Goal: Information Seeking & Learning: Compare options

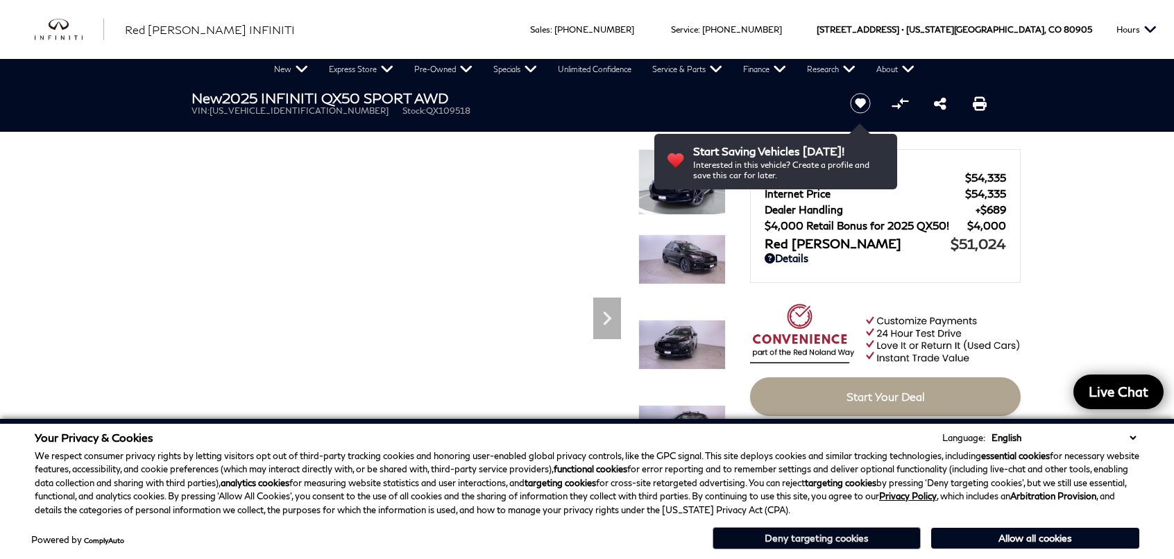
click at [855, 547] on button "Deny targeting cookies" at bounding box center [817, 538] width 208 height 22
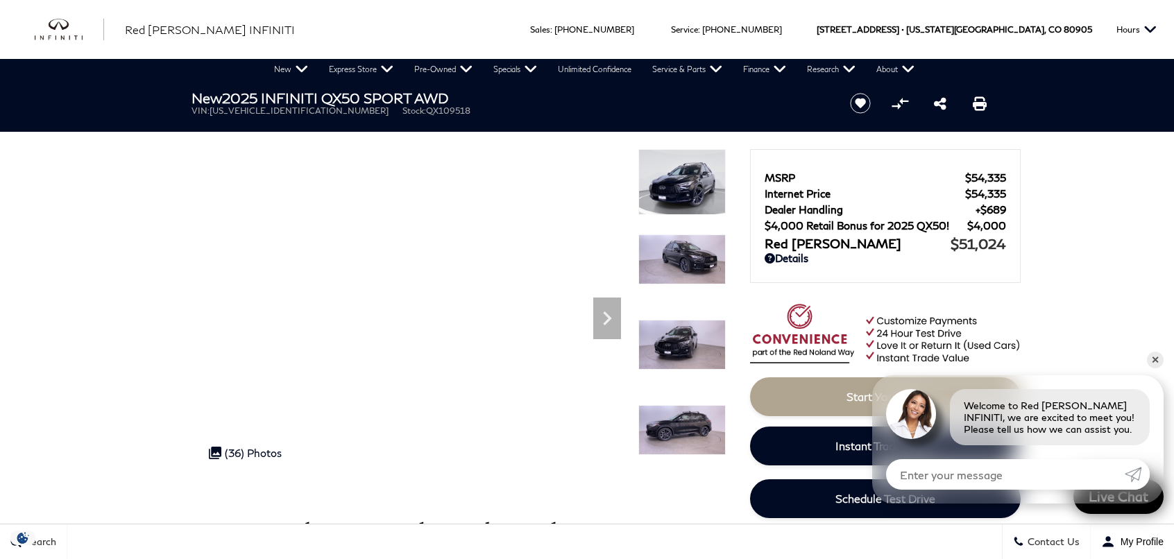
click at [673, 195] on img at bounding box center [681, 182] width 87 height 66
click at [681, 234] on div at bounding box center [681, 191] width 87 height 85
click at [692, 341] on img at bounding box center [681, 345] width 87 height 50
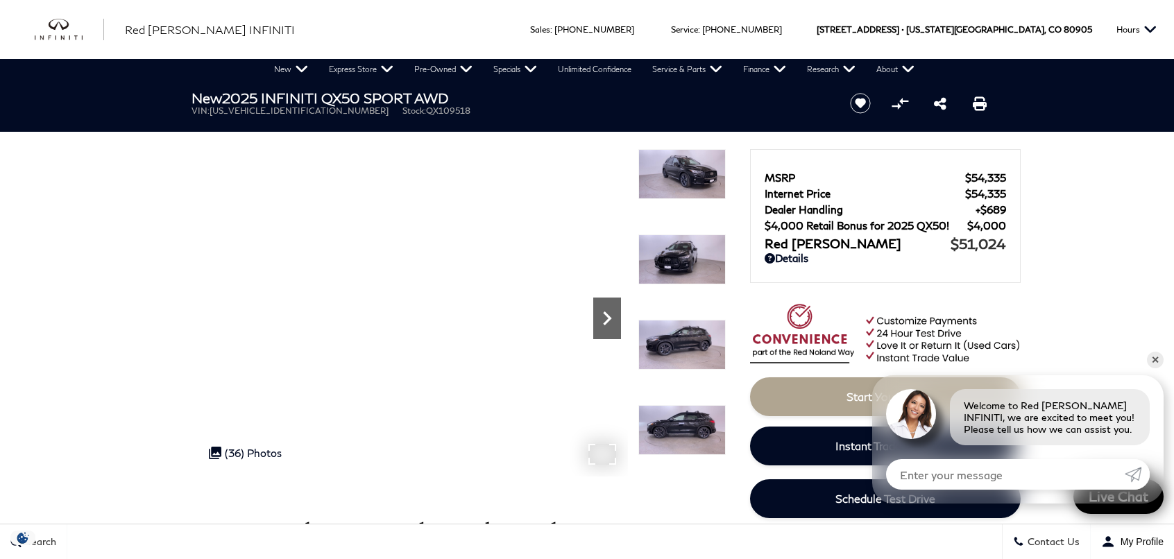
click at [611, 320] on icon "Next" at bounding box center [607, 319] width 28 height 28
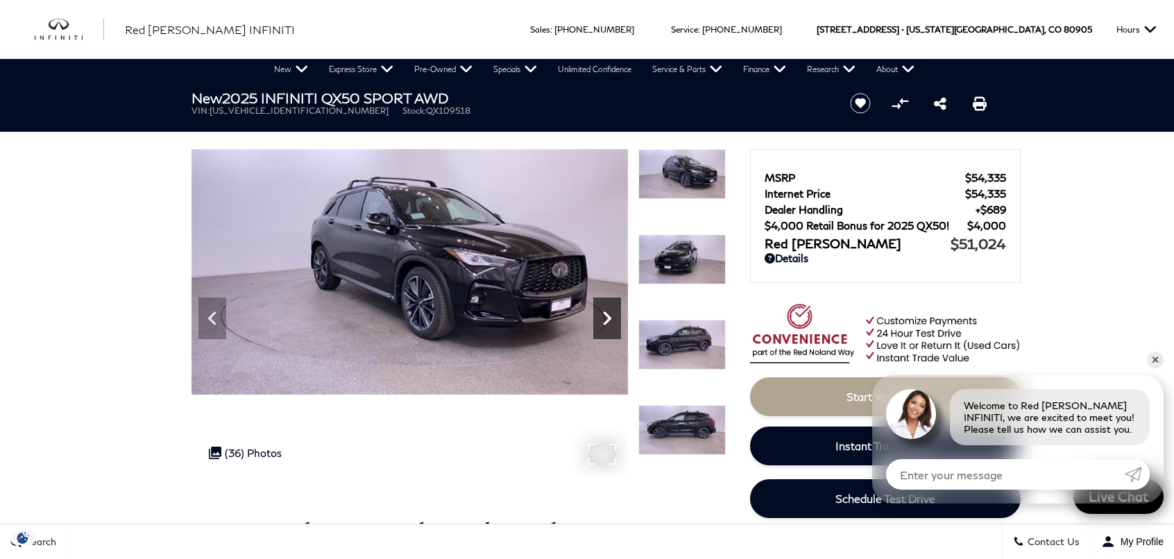
click at [611, 320] on icon "Next" at bounding box center [607, 319] width 28 height 28
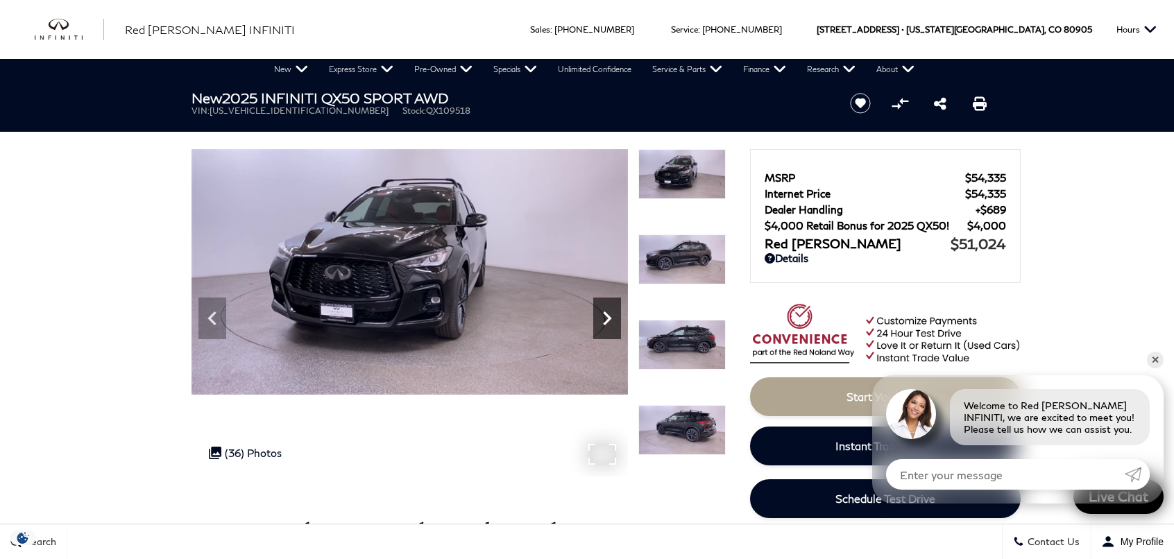
click at [611, 320] on icon "Next" at bounding box center [607, 319] width 28 height 28
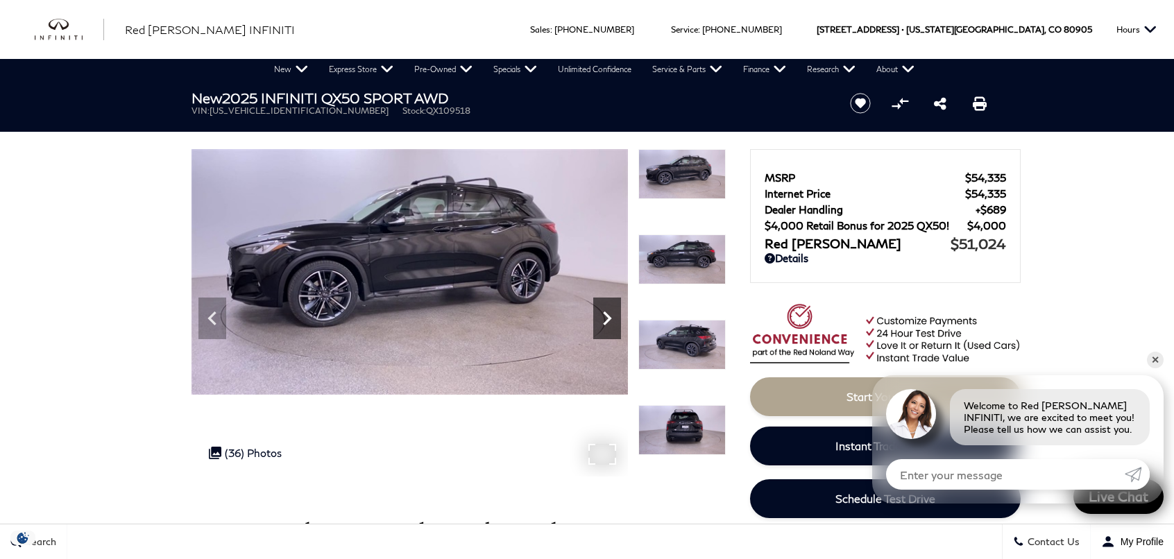
click at [611, 320] on icon "Next" at bounding box center [607, 319] width 28 height 28
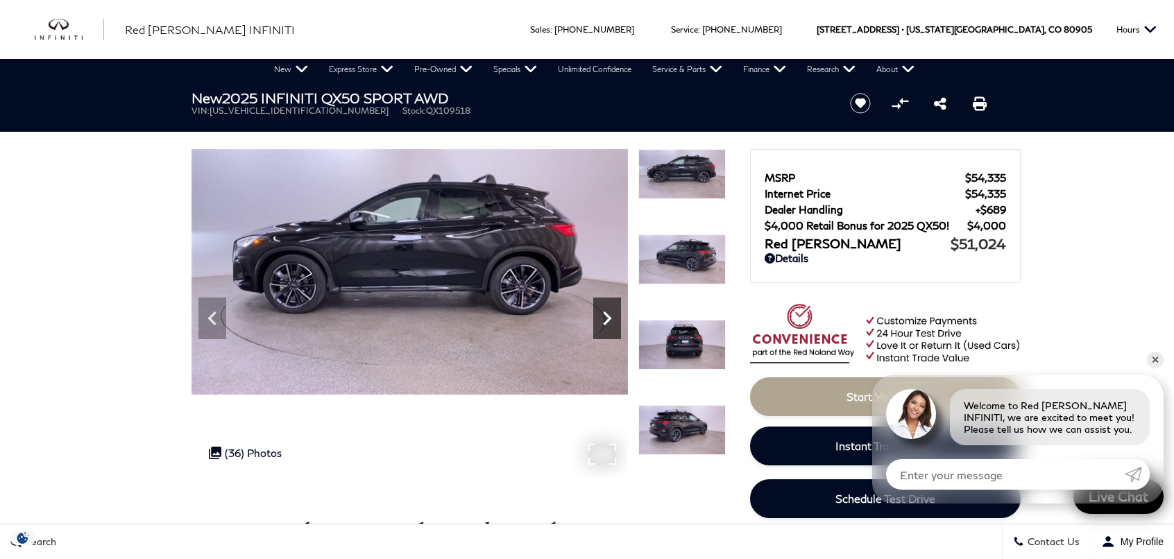
click at [611, 320] on icon "Next" at bounding box center [607, 319] width 28 height 28
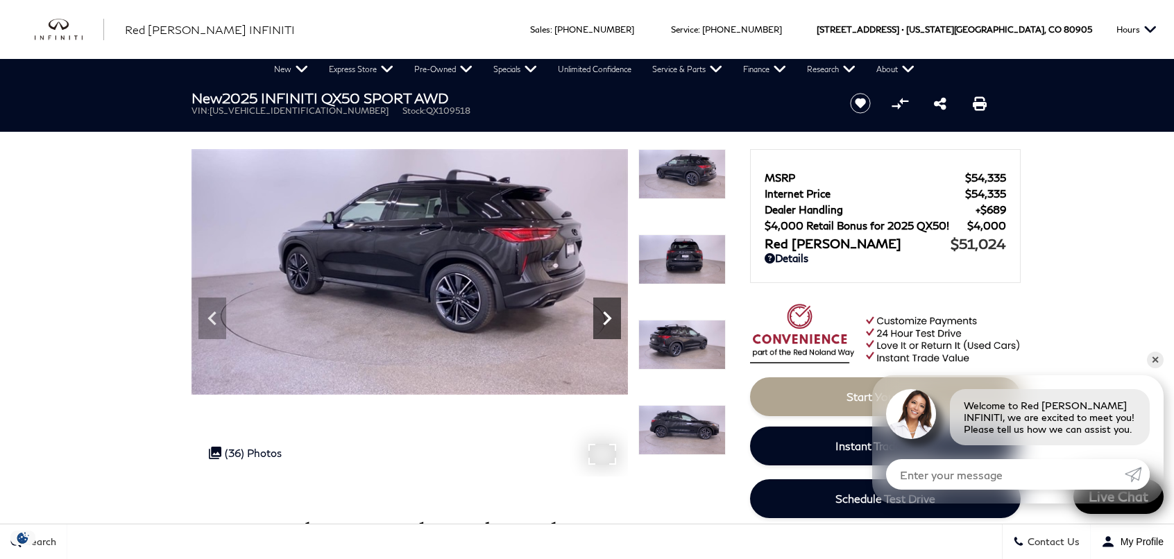
click at [611, 320] on icon "Next" at bounding box center [607, 319] width 28 height 28
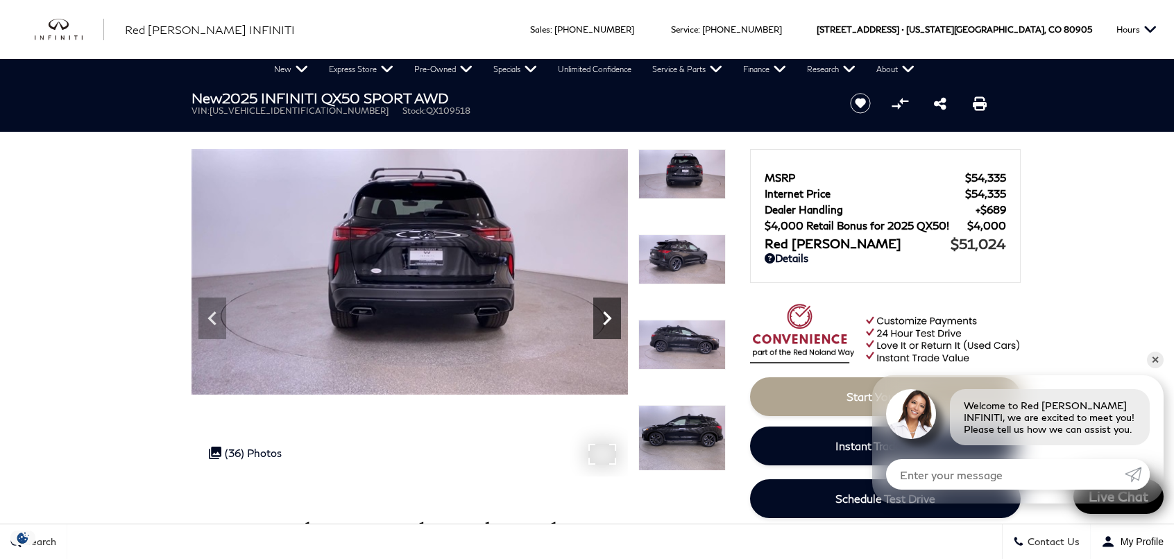
click at [611, 320] on icon "Next" at bounding box center [607, 319] width 28 height 28
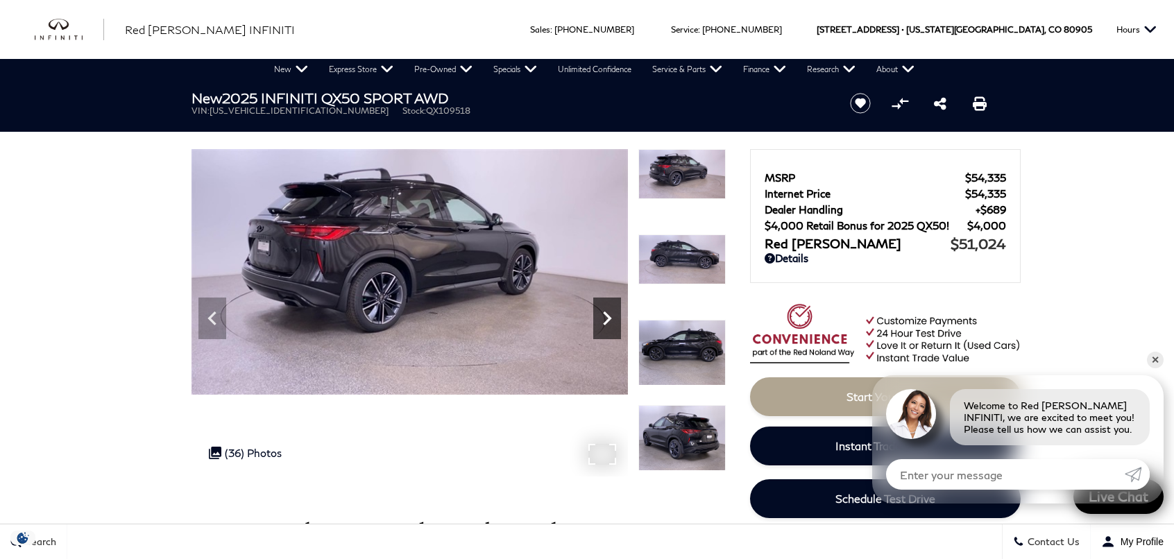
click at [611, 320] on icon "Next" at bounding box center [607, 319] width 28 height 28
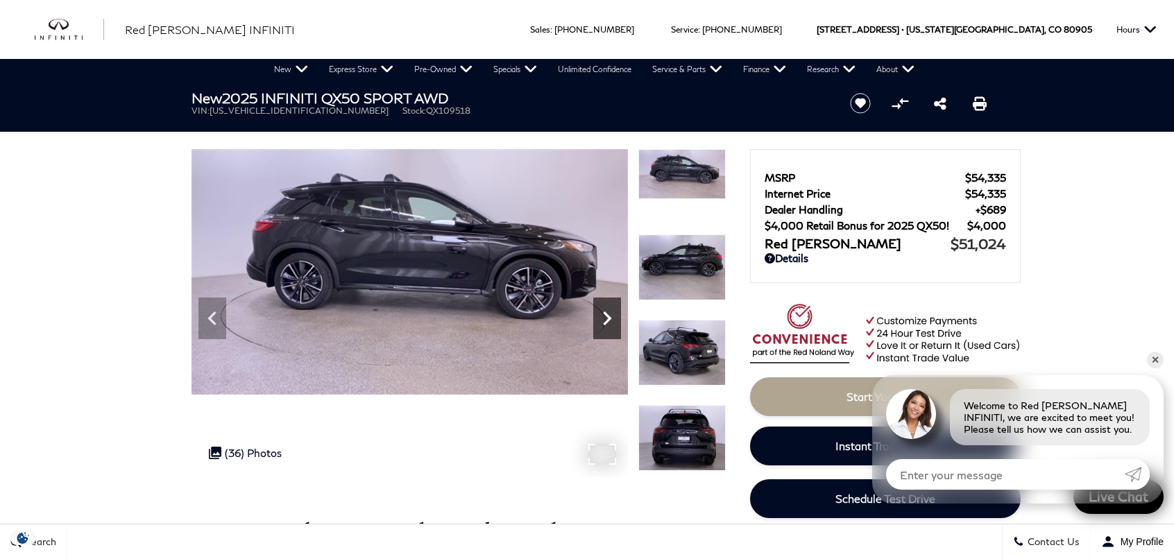
click at [611, 320] on icon "Next" at bounding box center [607, 319] width 28 height 28
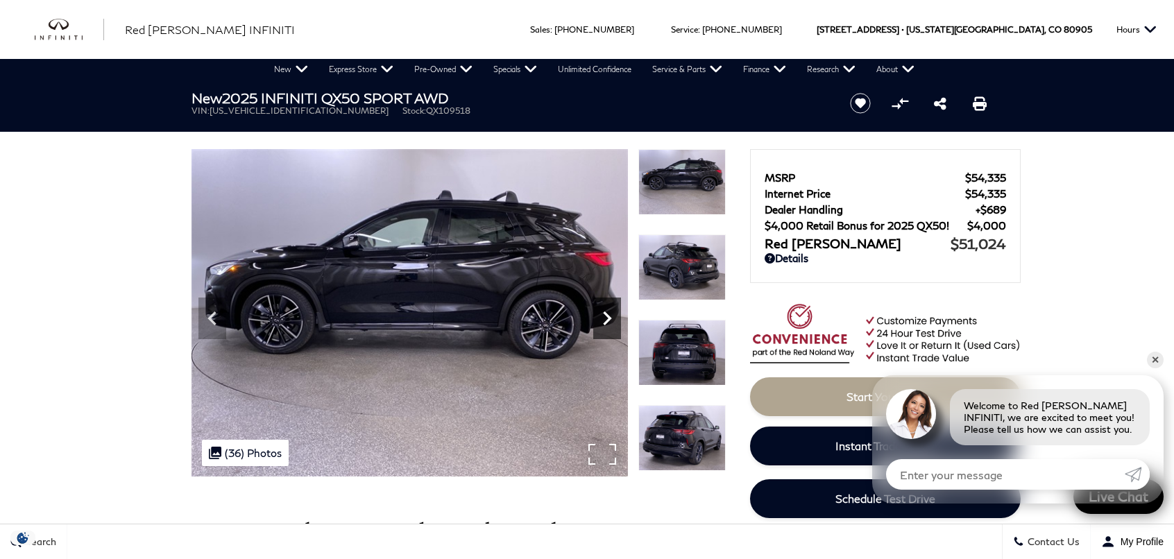
click at [611, 320] on icon "Next" at bounding box center [607, 319] width 28 height 28
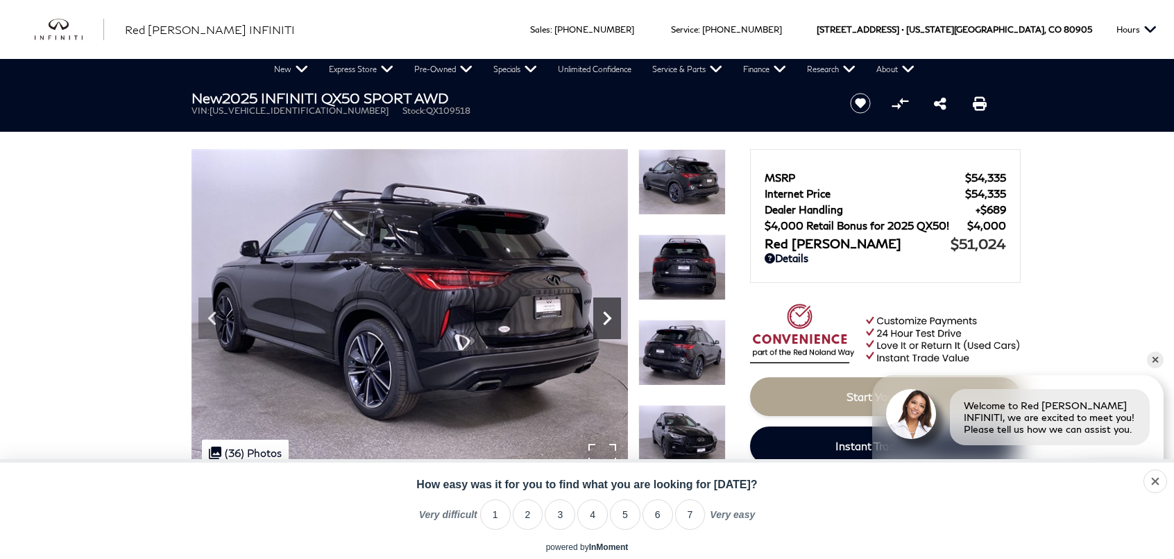
click at [611, 320] on icon "Next" at bounding box center [607, 319] width 28 height 28
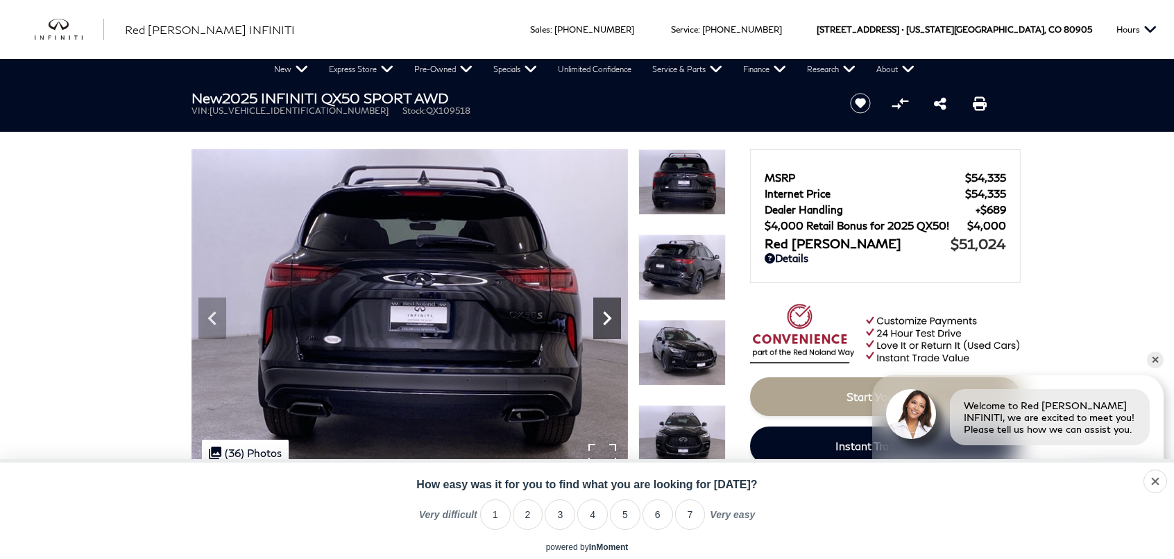
click at [604, 318] on icon "Next" at bounding box center [607, 319] width 28 height 28
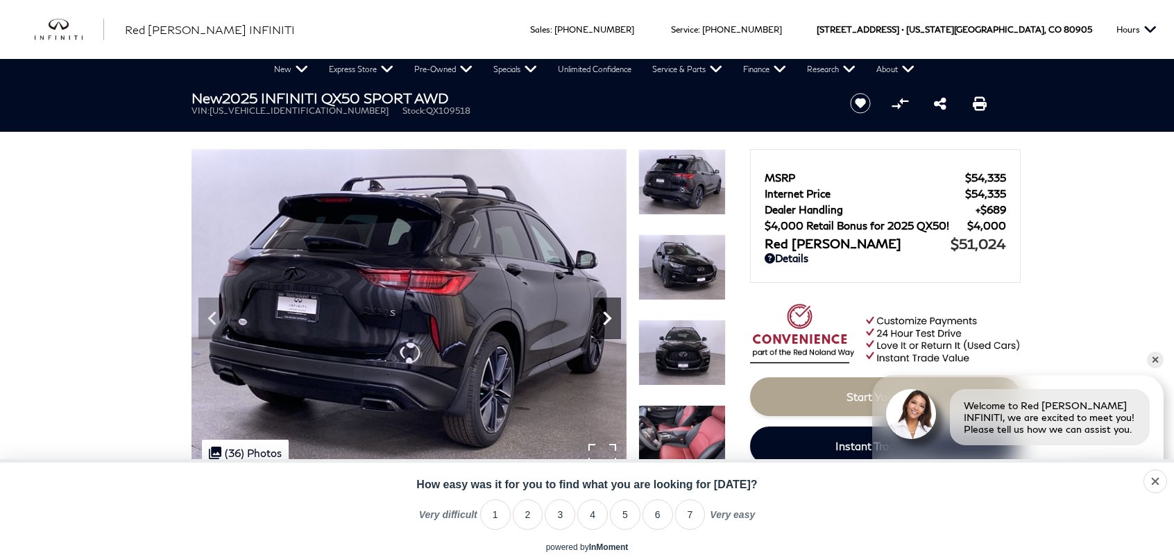
click at [598, 316] on icon "Next" at bounding box center [607, 319] width 28 height 28
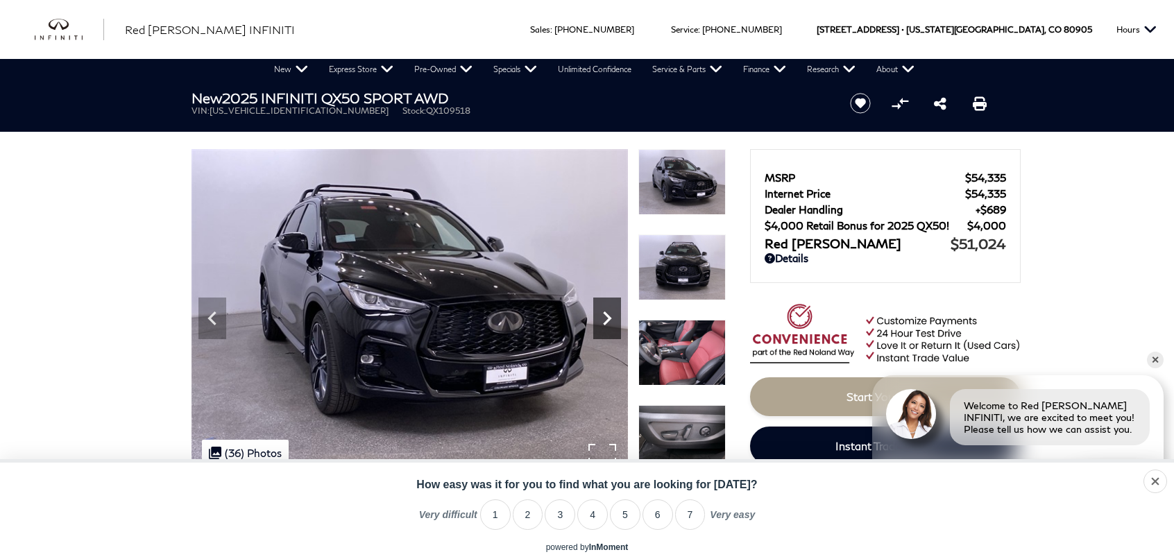
click at [608, 321] on icon "Next" at bounding box center [607, 319] width 8 height 14
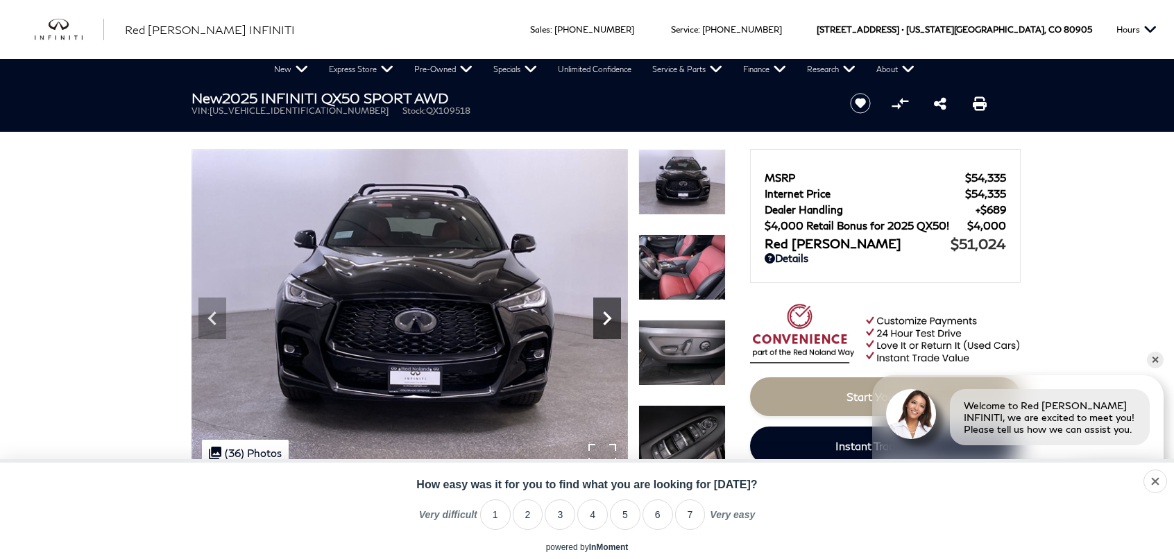
click at [608, 321] on icon "Next" at bounding box center [607, 319] width 8 height 14
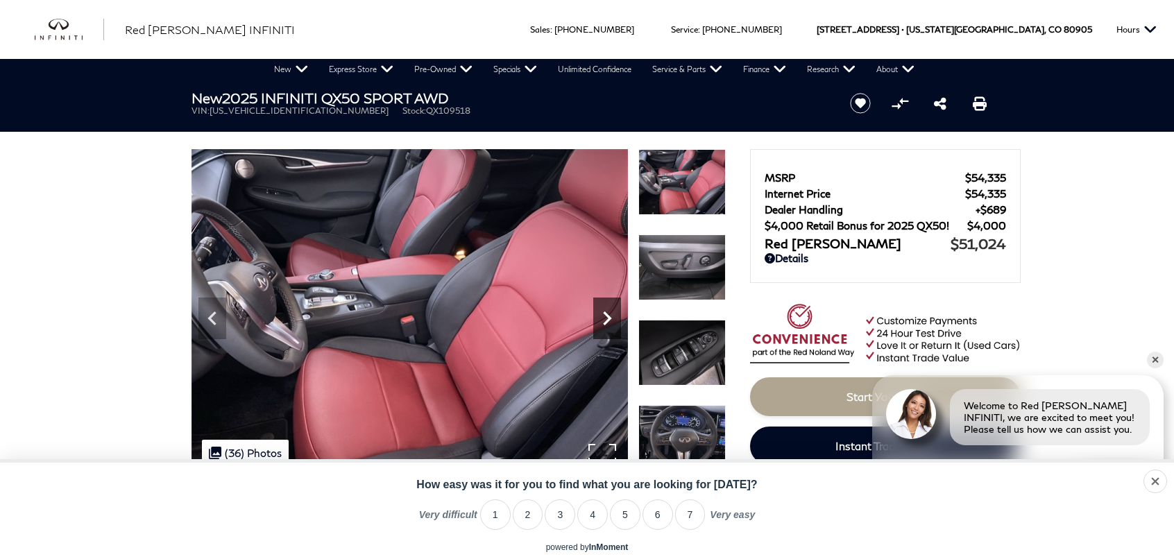
click at [611, 319] on icon "Next" at bounding box center [607, 319] width 28 height 28
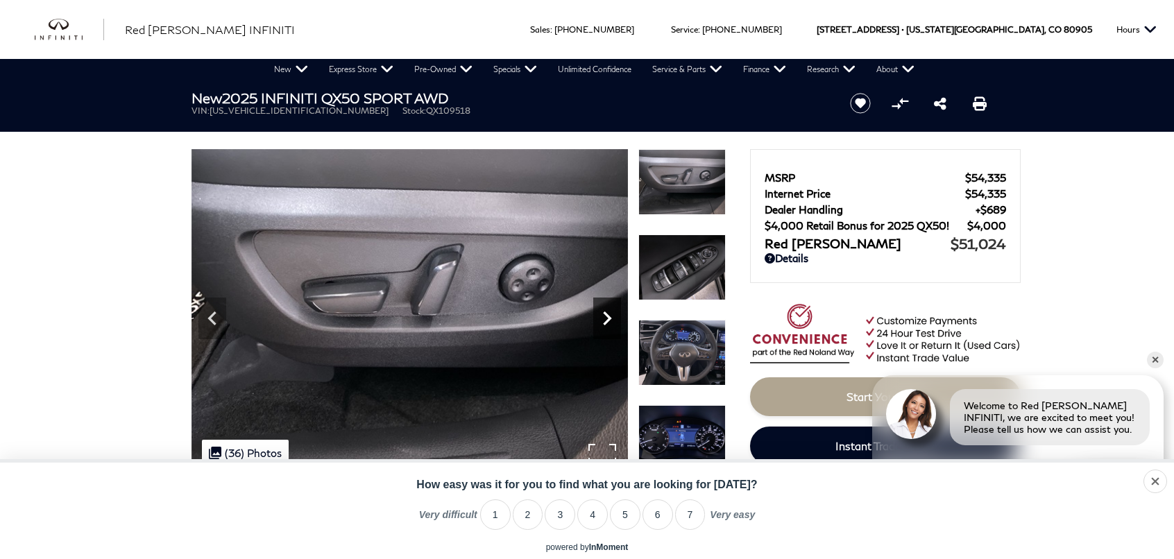
click at [611, 319] on icon "Next" at bounding box center [607, 319] width 28 height 28
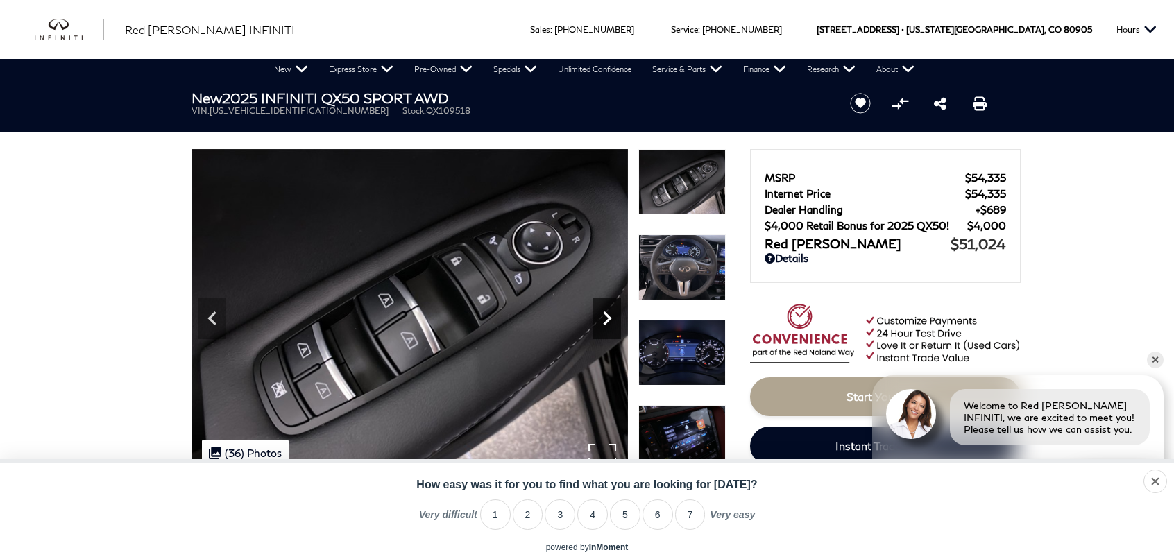
click at [611, 319] on icon "Next" at bounding box center [607, 319] width 28 height 28
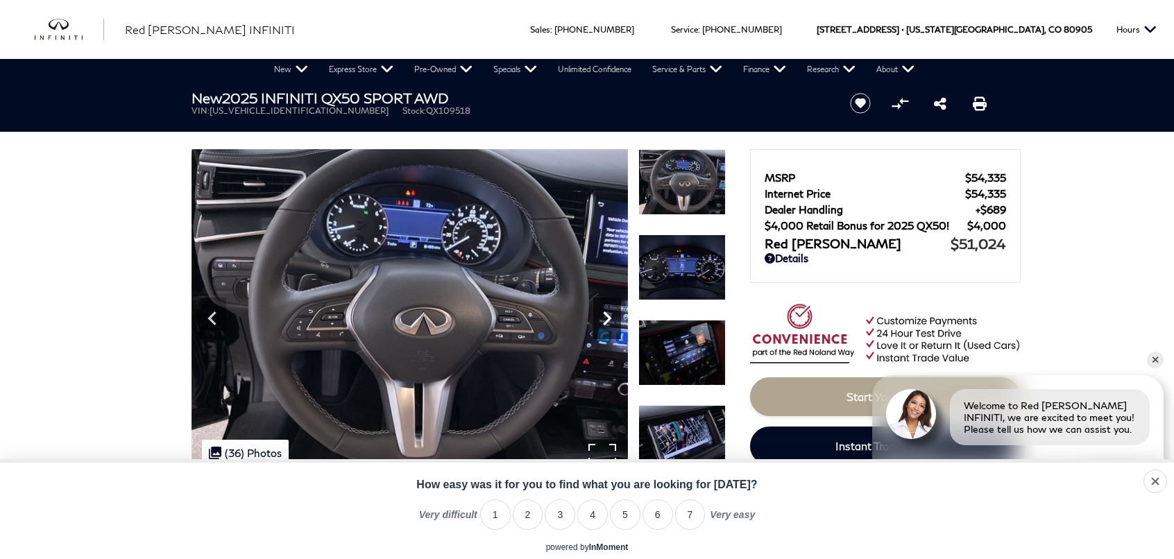
click at [607, 318] on icon "Next" at bounding box center [607, 319] width 28 height 28
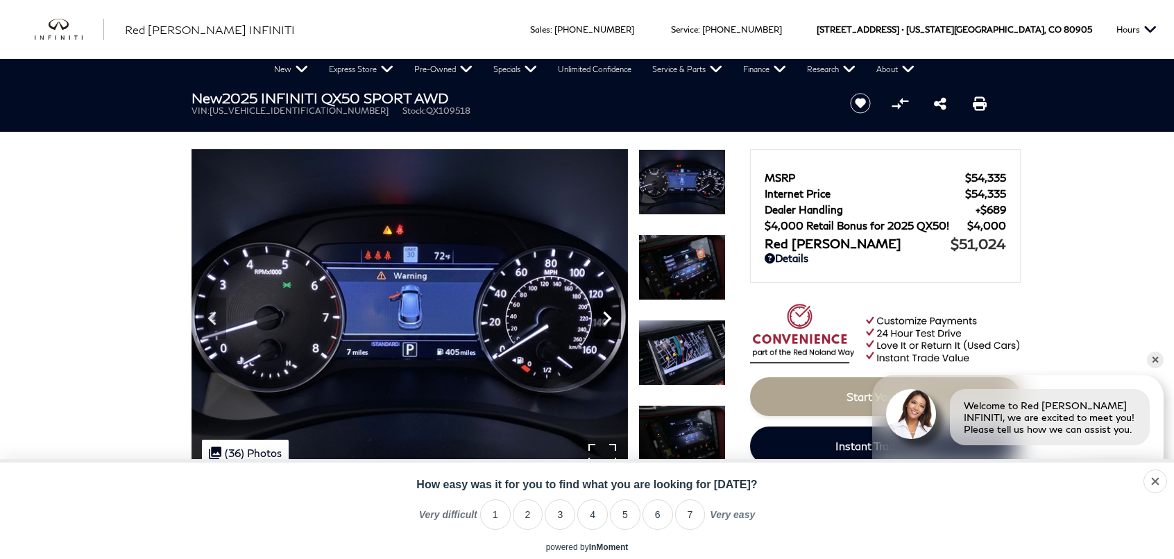
click at [608, 320] on icon "Next" at bounding box center [607, 319] width 8 height 14
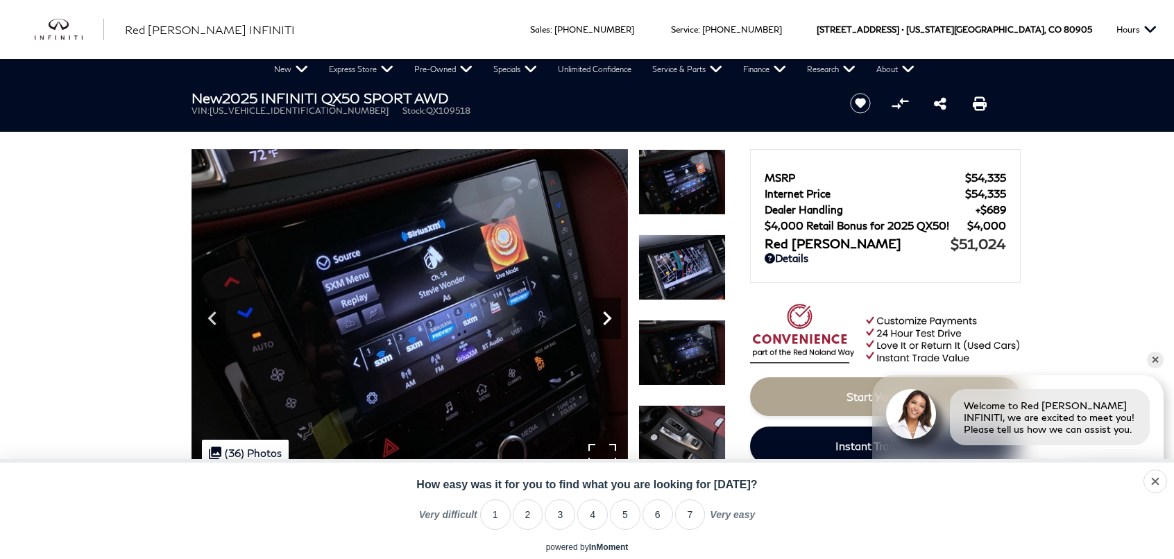
click at [608, 320] on icon "Next" at bounding box center [607, 319] width 8 height 14
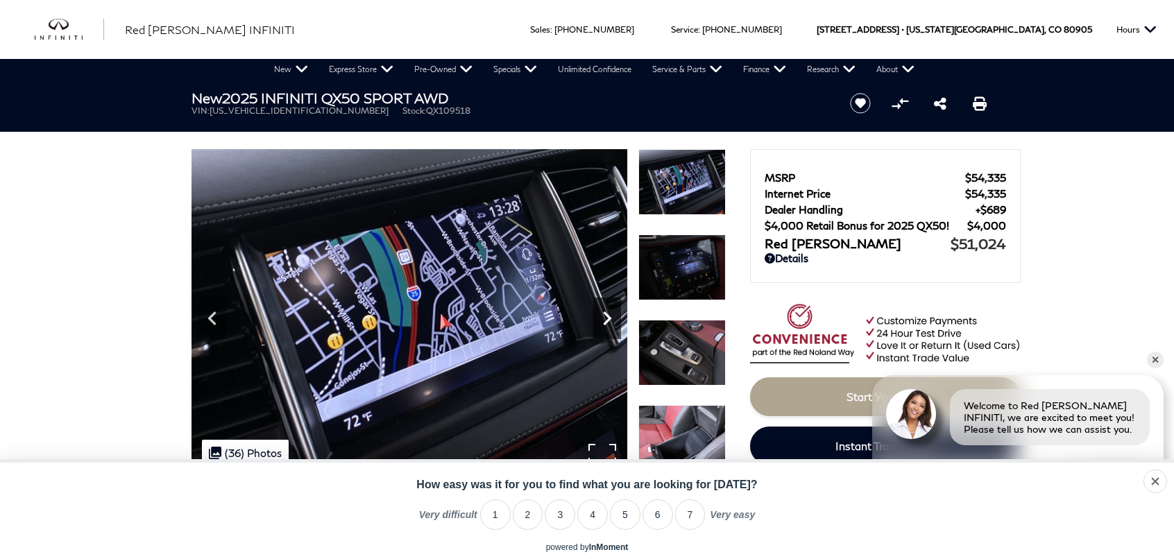
click at [606, 320] on icon "Next" at bounding box center [607, 319] width 8 height 14
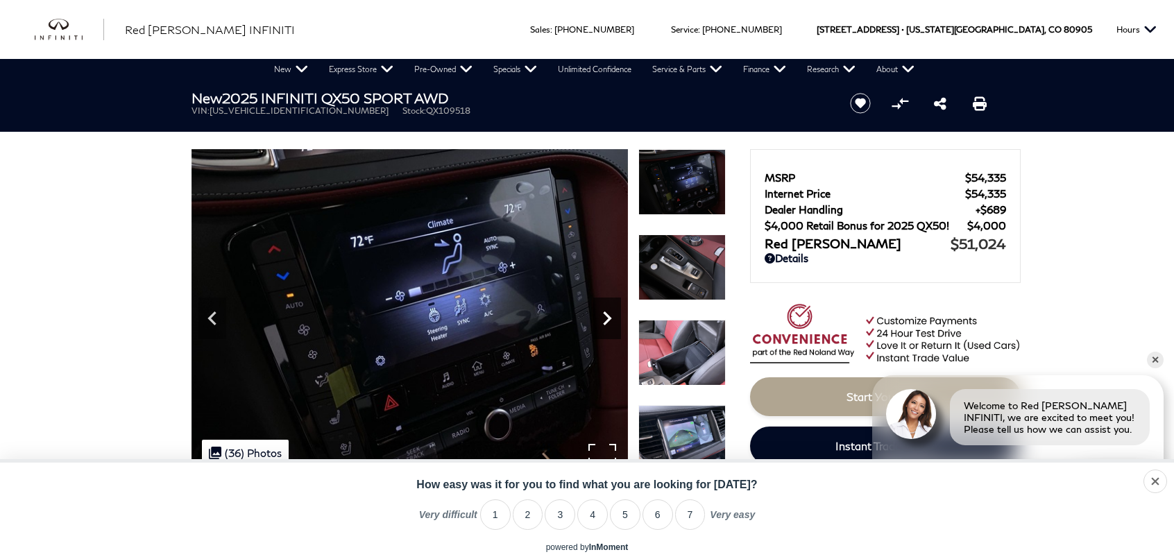
click at [606, 320] on icon "Next" at bounding box center [607, 319] width 28 height 28
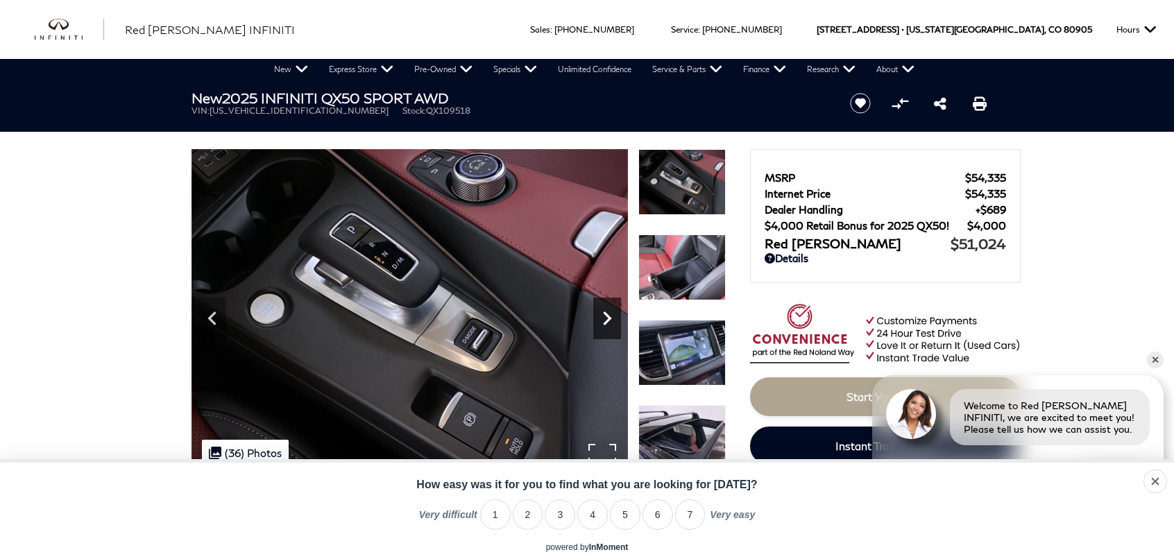
click at [606, 320] on icon "Next" at bounding box center [607, 319] width 28 height 28
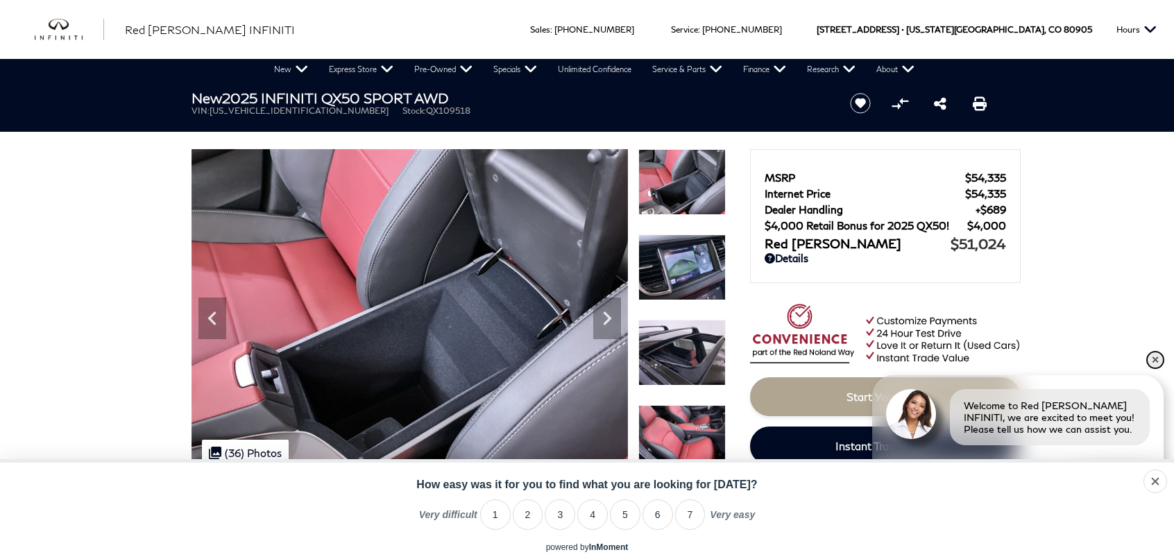
click at [1158, 361] on link "✕" at bounding box center [1155, 360] width 17 height 17
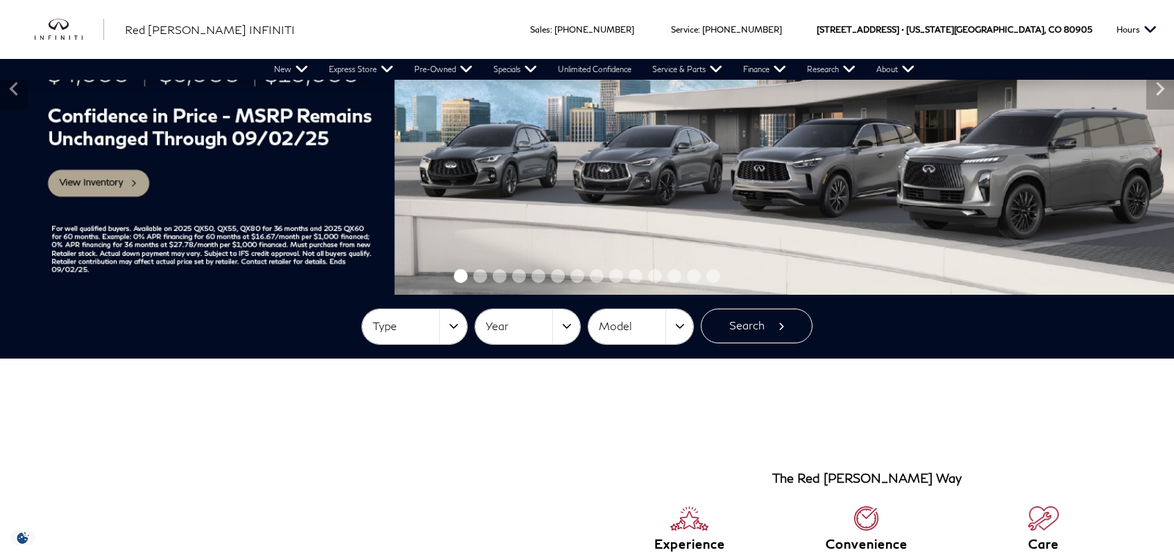
scroll to position [208, 0]
click at [426, 332] on span "Type" at bounding box center [406, 326] width 67 height 23
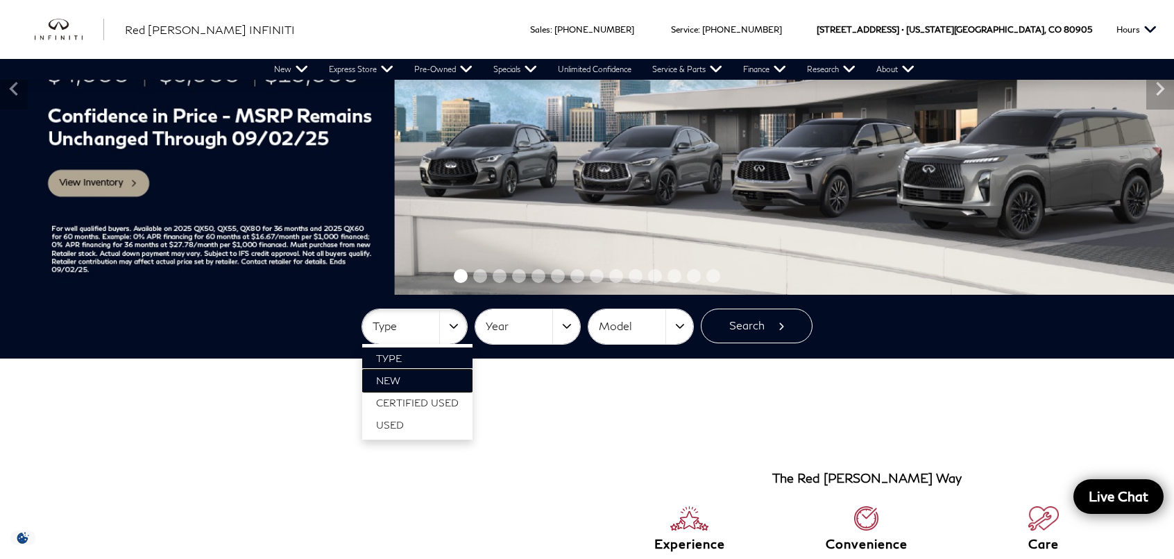
click at [398, 380] on span "New" at bounding box center [388, 381] width 24 height 12
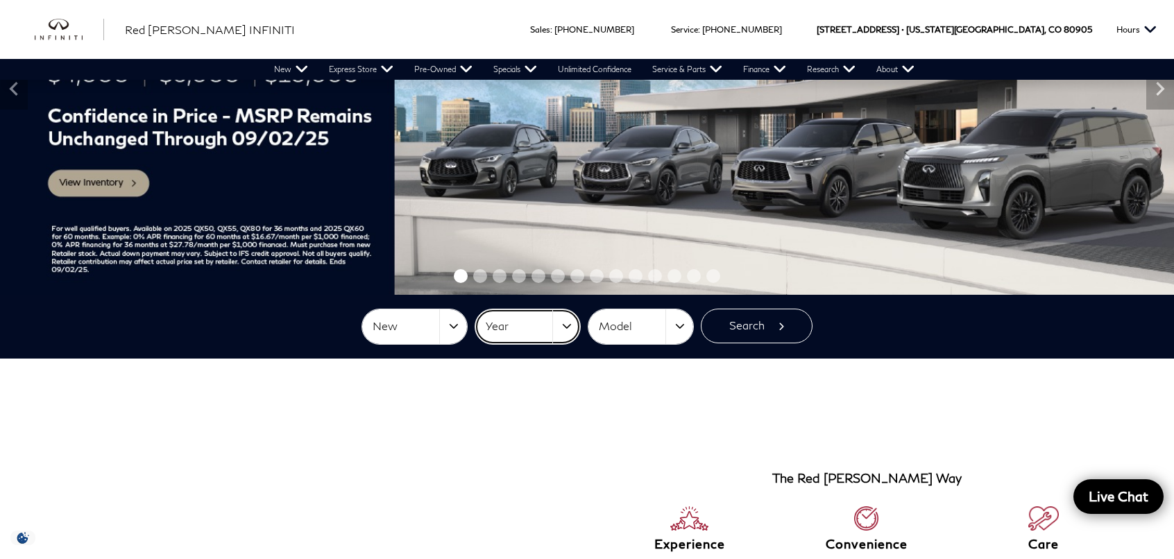
click at [508, 328] on span "Year" at bounding box center [519, 326] width 67 height 23
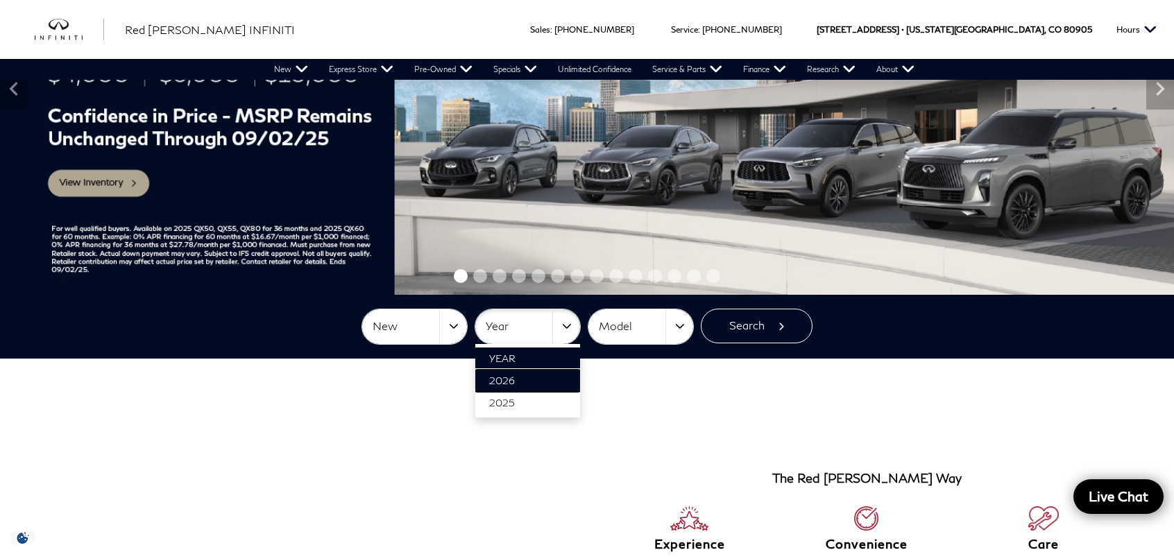
click at [508, 381] on span "2026" at bounding box center [502, 381] width 26 height 12
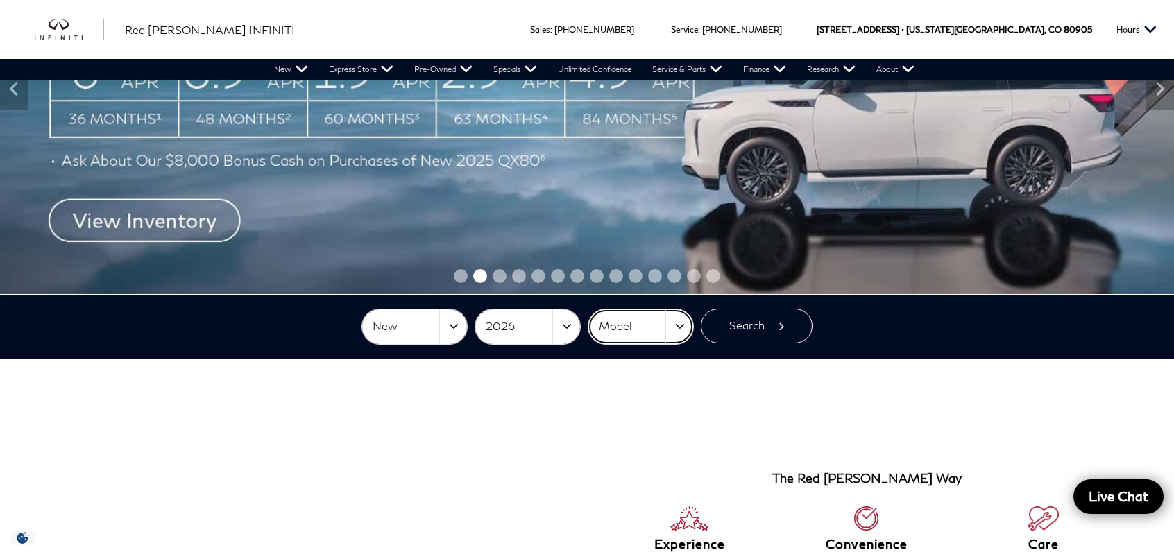
click at [652, 332] on span "Model" at bounding box center [632, 326] width 67 height 23
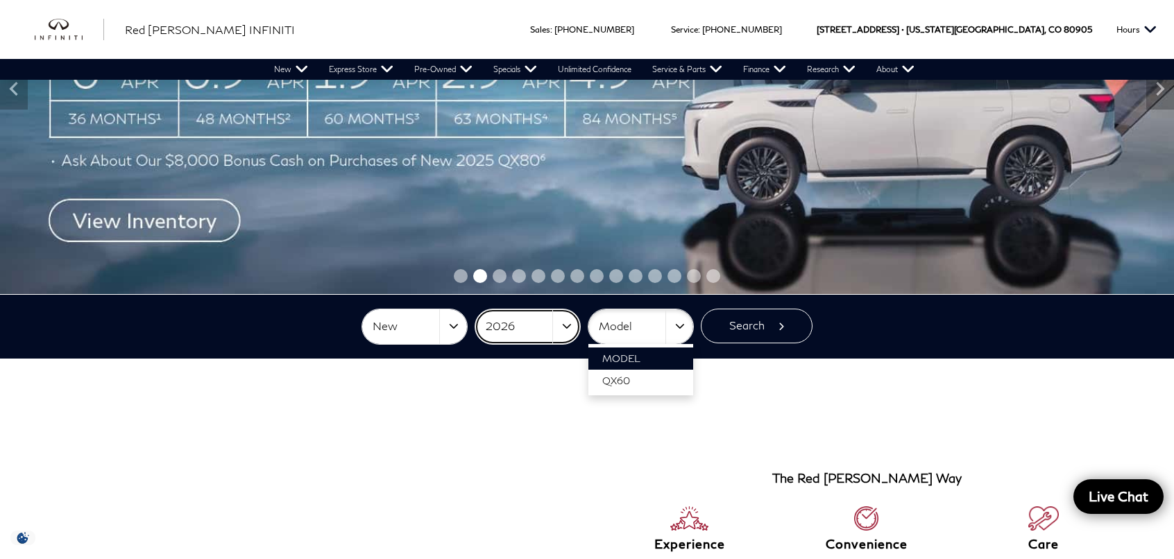
click at [535, 330] on span "2026" at bounding box center [519, 326] width 67 height 23
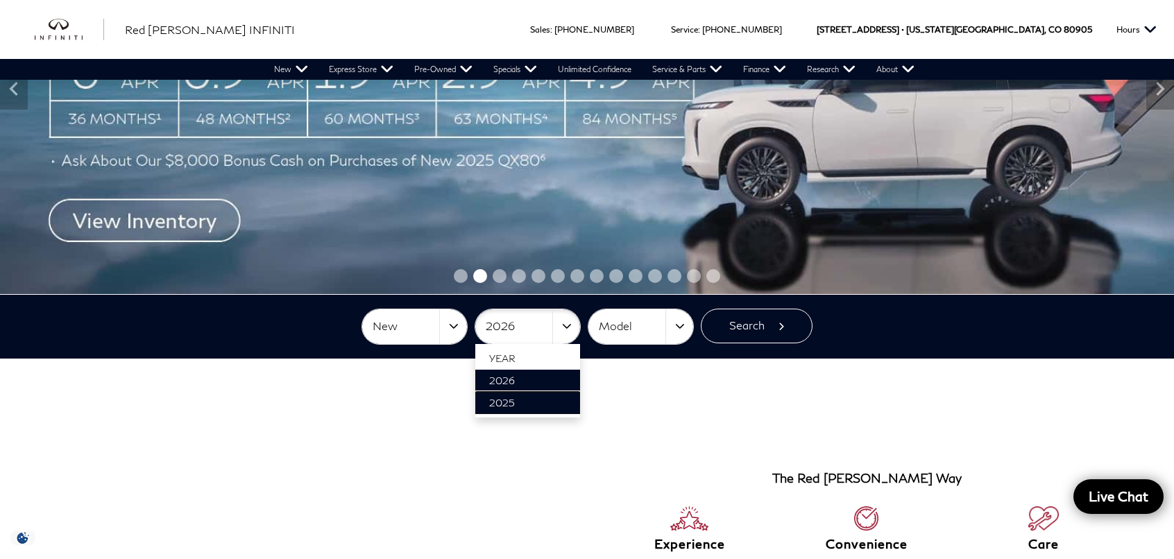
click at [510, 402] on span "2025" at bounding box center [502, 403] width 26 height 12
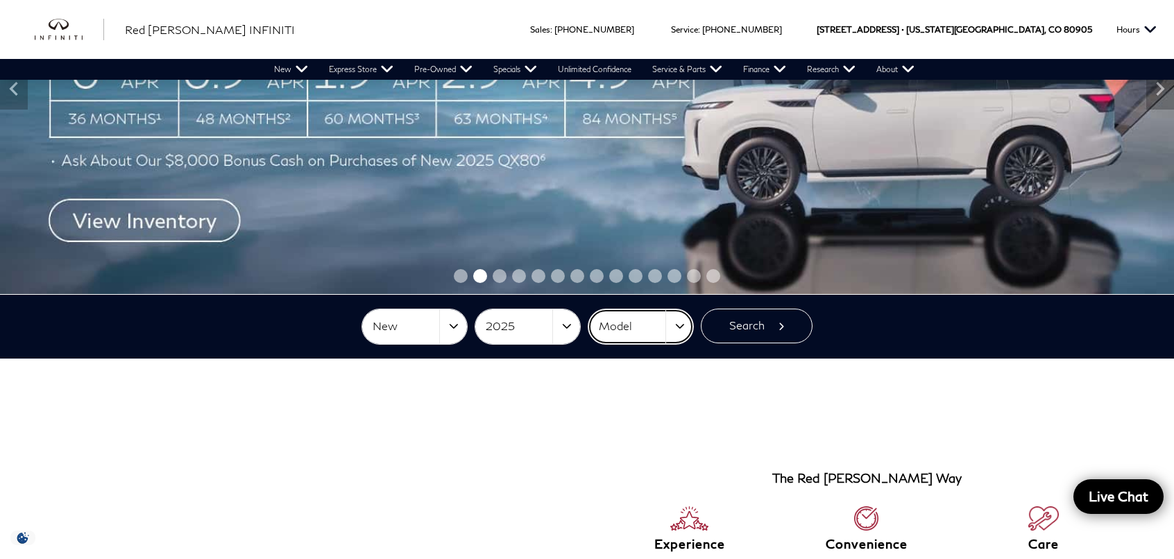
click at [624, 336] on span "Model" at bounding box center [632, 326] width 67 height 23
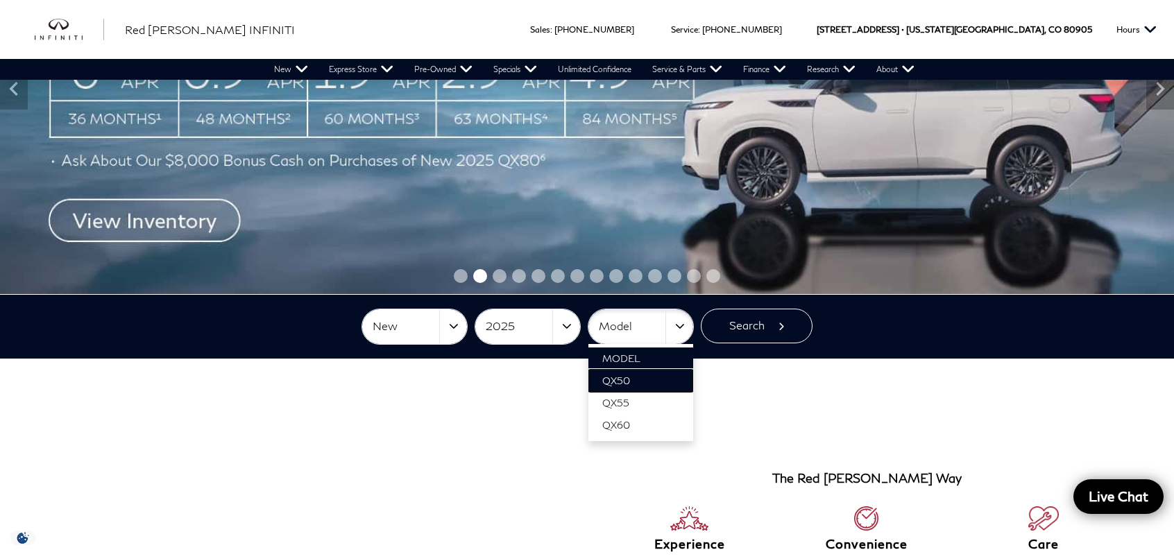
click at [628, 382] on span "QX50" at bounding box center [616, 381] width 28 height 12
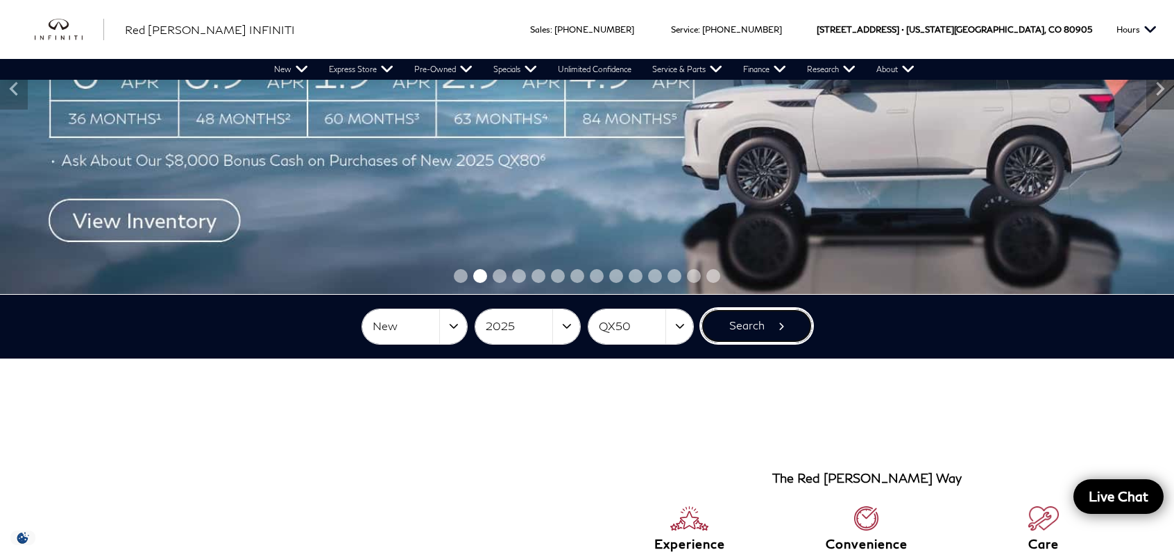
click at [758, 327] on button "Search" at bounding box center [757, 326] width 112 height 35
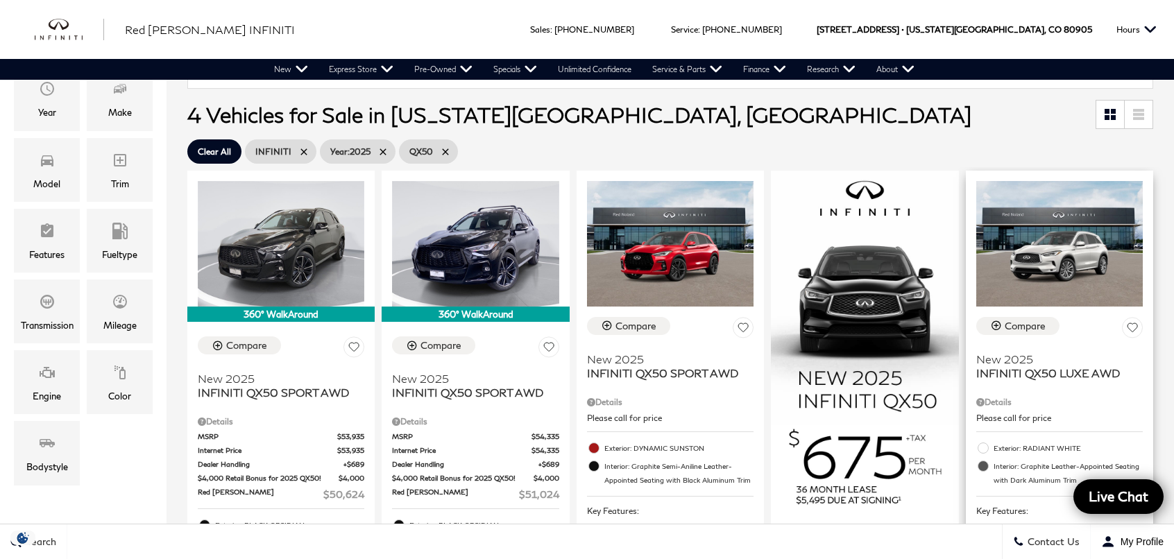
scroll to position [278, 0]
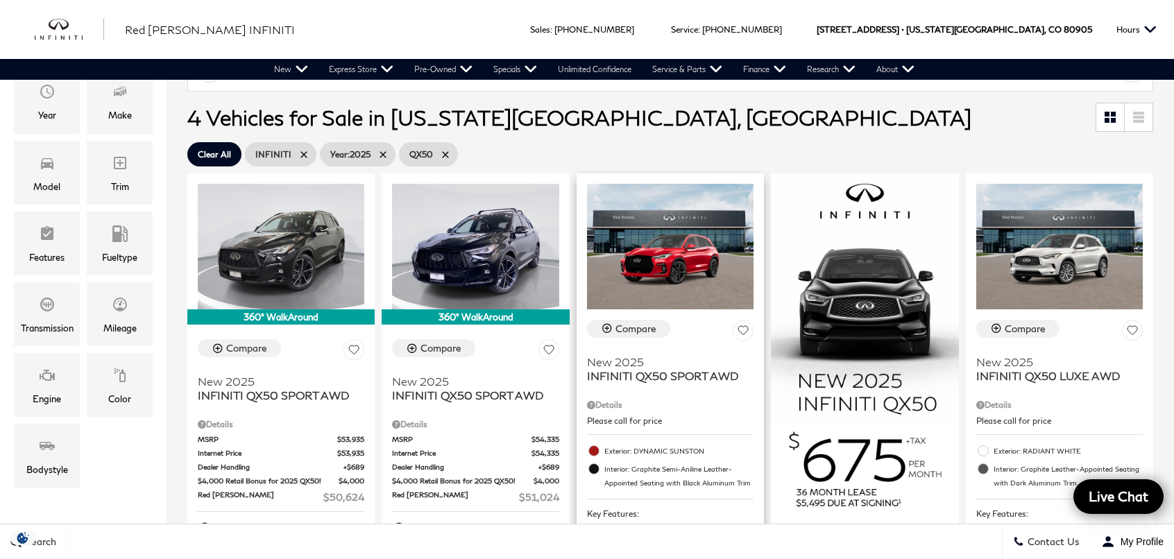
click at [748, 326] on icon at bounding box center [743, 330] width 10 height 9
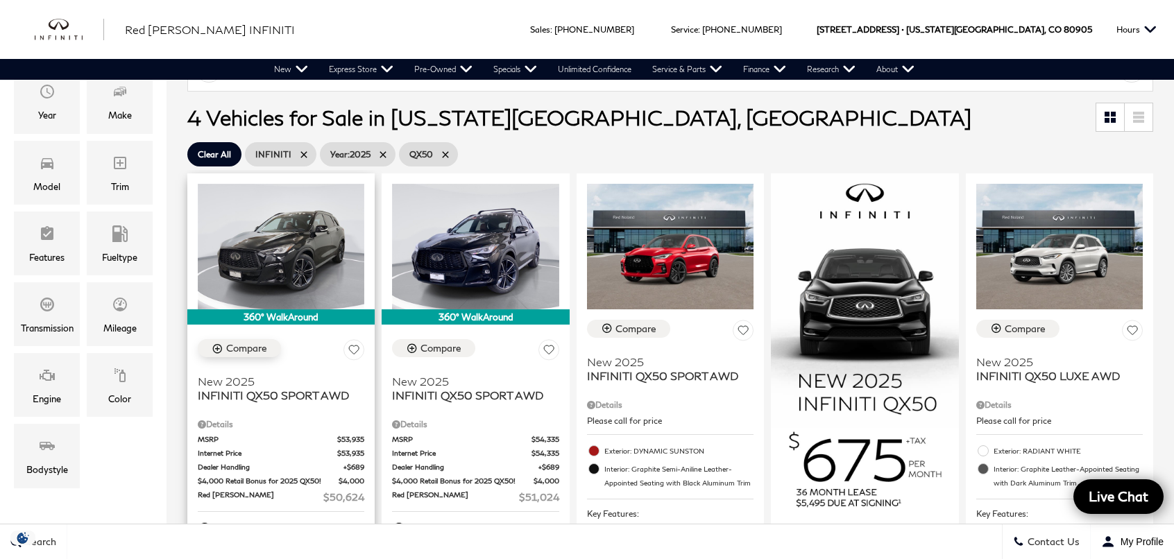
click at [267, 345] on div "Compare" at bounding box center [246, 348] width 41 height 12
click at [461, 346] on div "Compare" at bounding box center [440, 348] width 41 height 12
click at [656, 323] on div "Compare" at bounding box center [635, 329] width 41 height 12
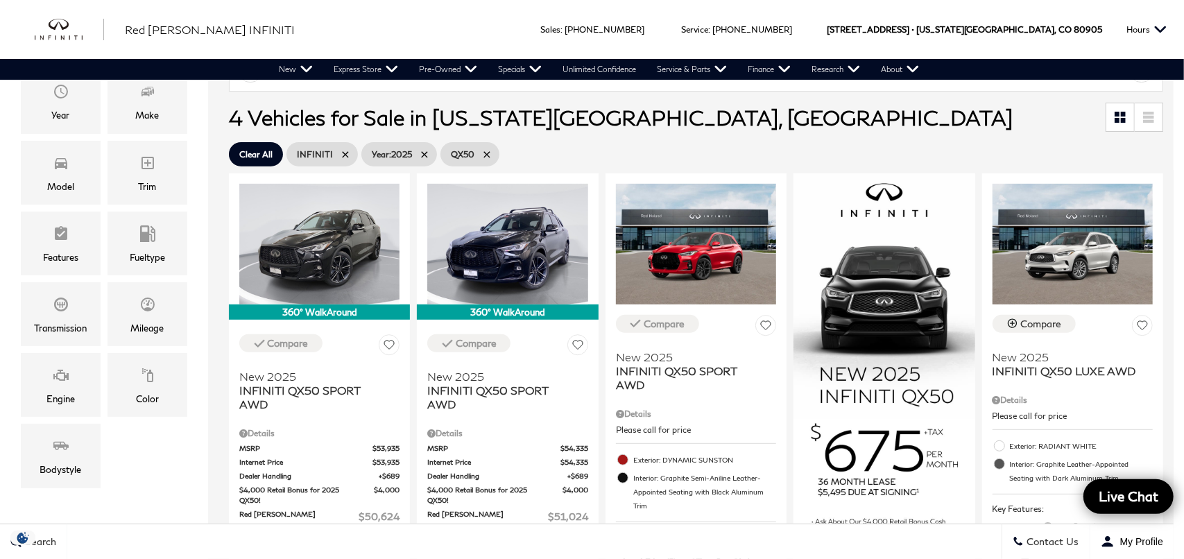
drag, startPoint x: 832, startPoint y: 71, endPoint x: 782, endPoint y: 105, distance: 60.4
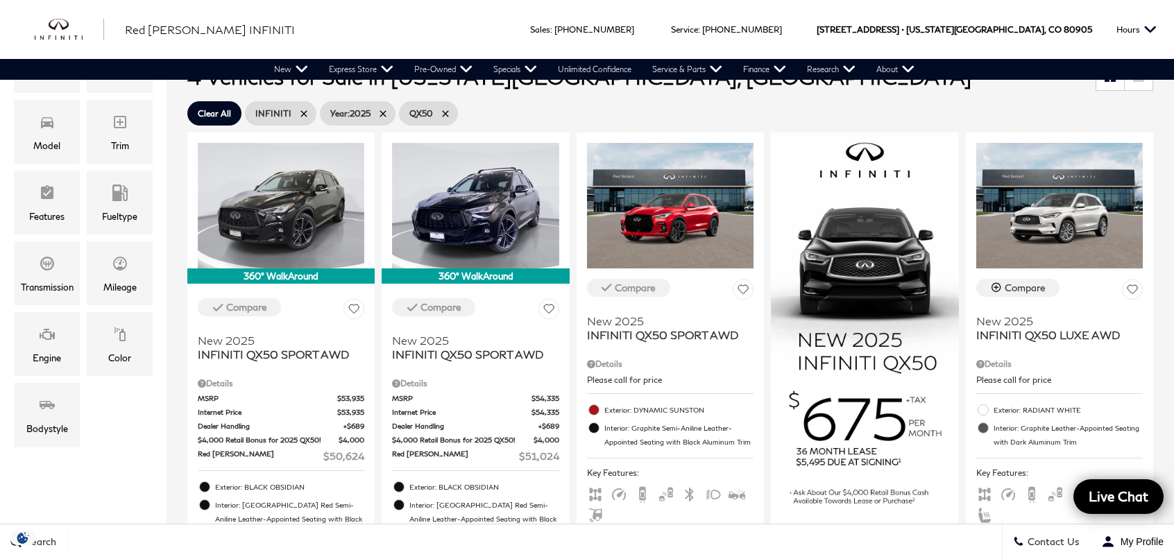
scroll to position [347, 0]
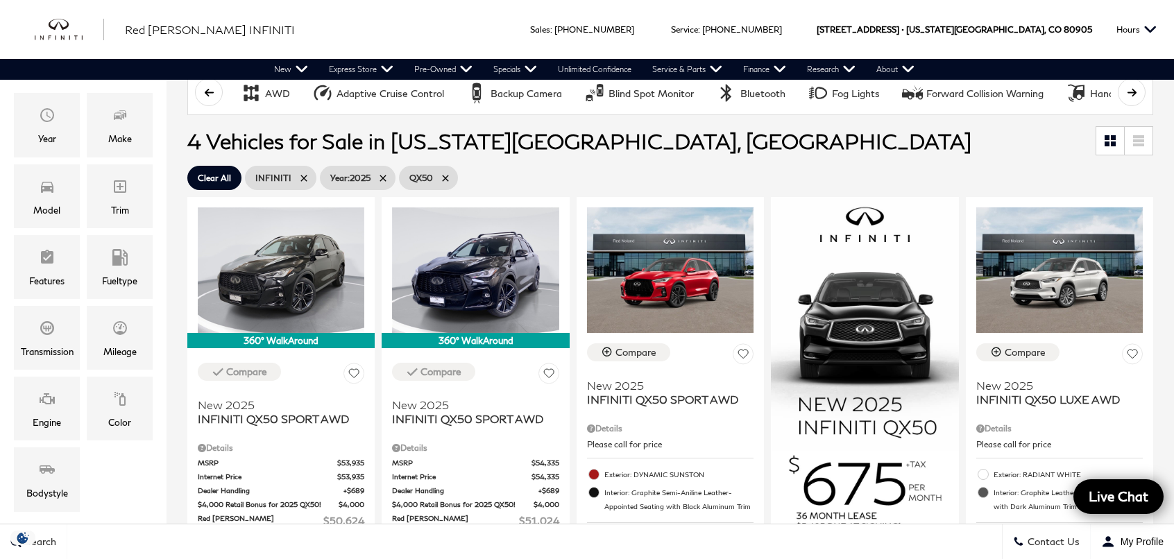
scroll to position [0, 0]
